Goal: Find specific page/section: Find specific page/section

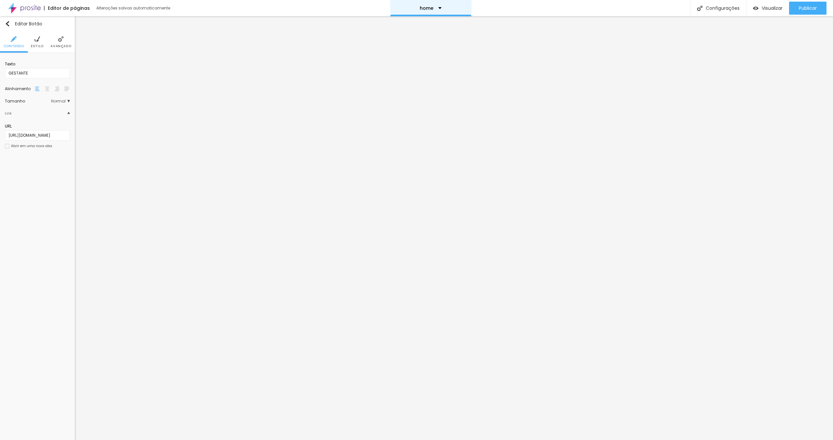
click at [435, 7] on div "home" at bounding box center [431, 8] width 22 height 5
click at [406, 28] on link "gestante" at bounding box center [396, 24] width 23 height 7
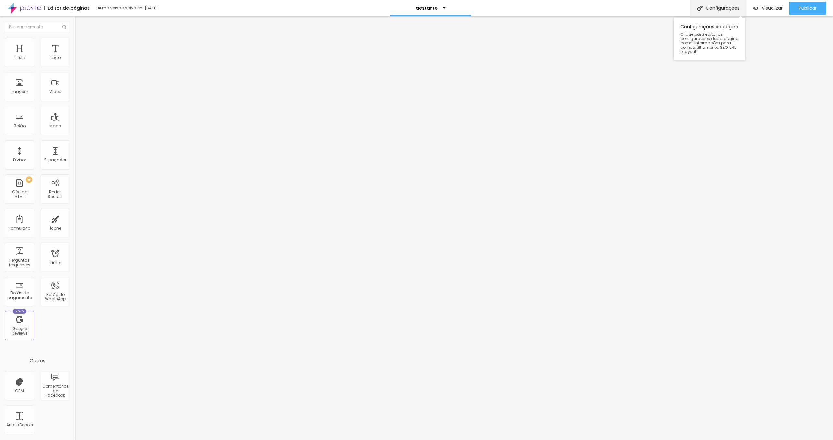
click at [718, 7] on div "Configurações" at bounding box center [718, 8] width 56 height 16
click at [28, 7] on img at bounding box center [24, 8] width 33 height 16
